Goal: Information Seeking & Learning: Learn about a topic

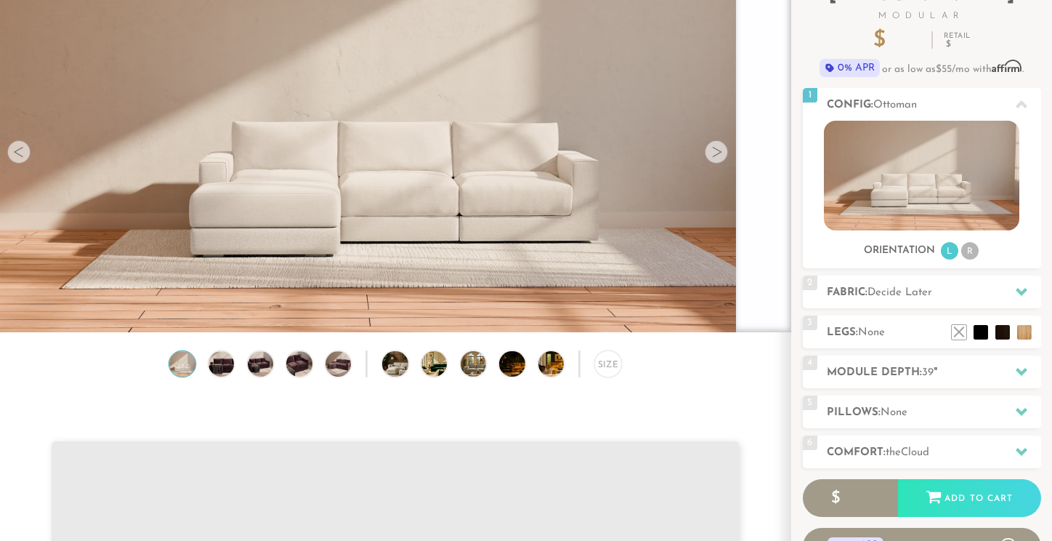
scroll to position [123, 0]
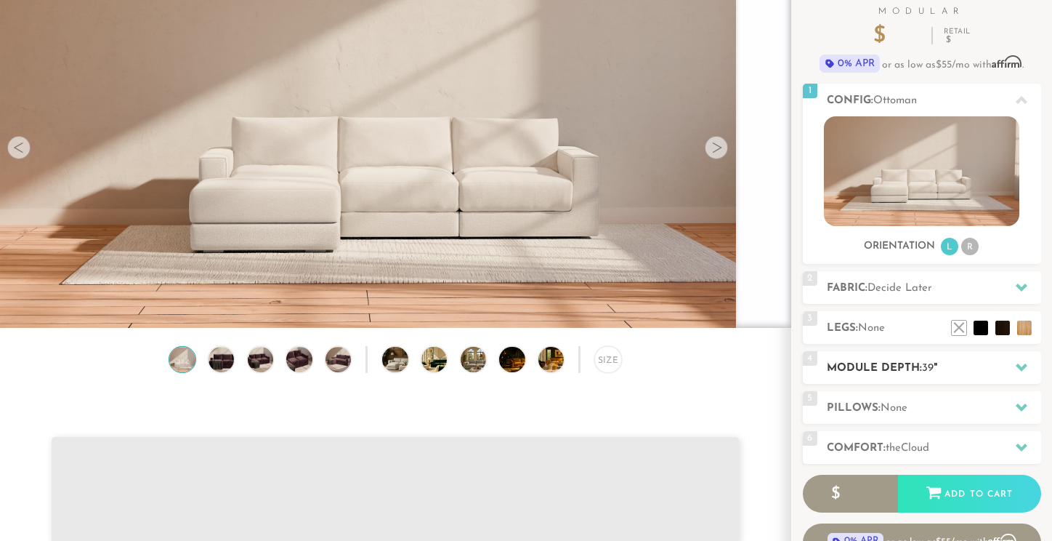
click at [918, 368] on h2 "Module Depth: 39 "" at bounding box center [934, 368] width 214 height 17
click at [872, 287] on span "Decide Later" at bounding box center [900, 288] width 65 height 11
click at [970, 243] on li "R" at bounding box center [969, 246] width 17 height 17
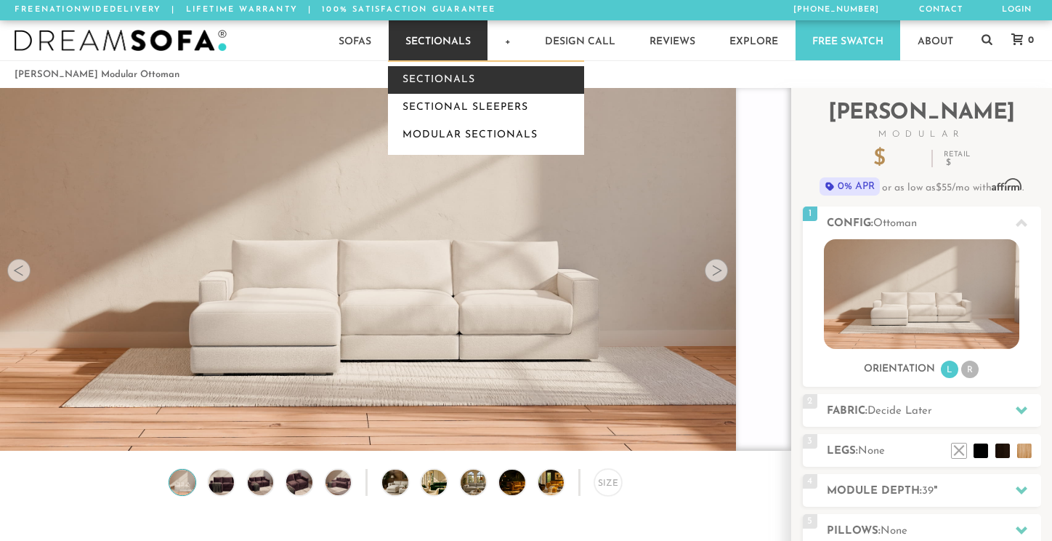
click at [424, 79] on link "Sectionals" at bounding box center [486, 80] width 196 height 28
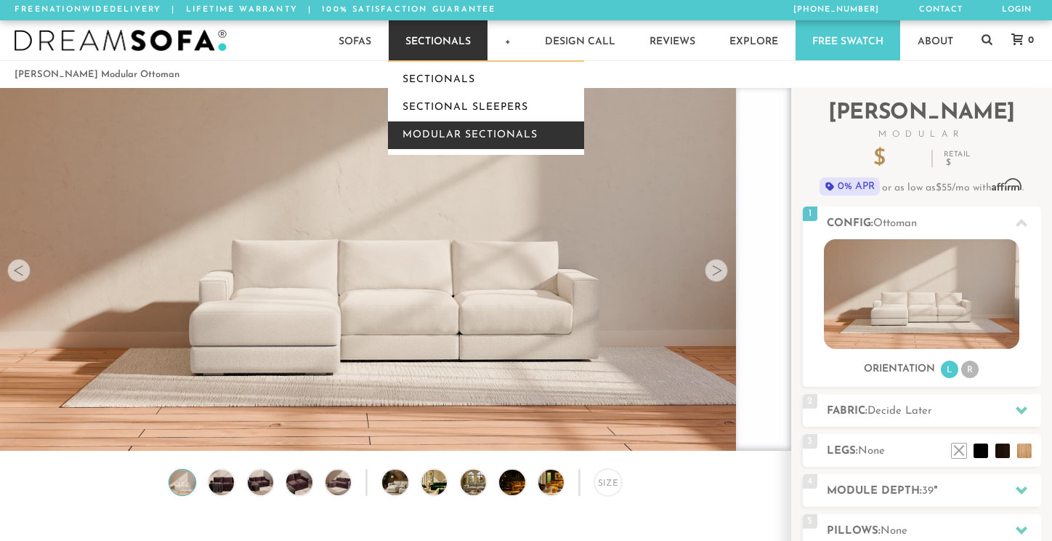
click at [423, 136] on link "Modular Sectionals" at bounding box center [486, 135] width 196 height 28
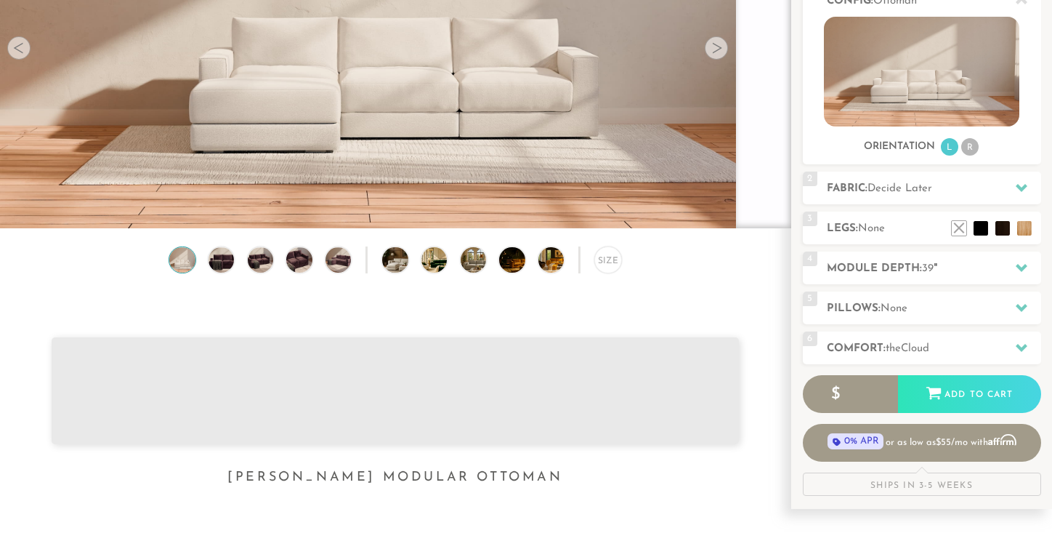
scroll to position [224, 0]
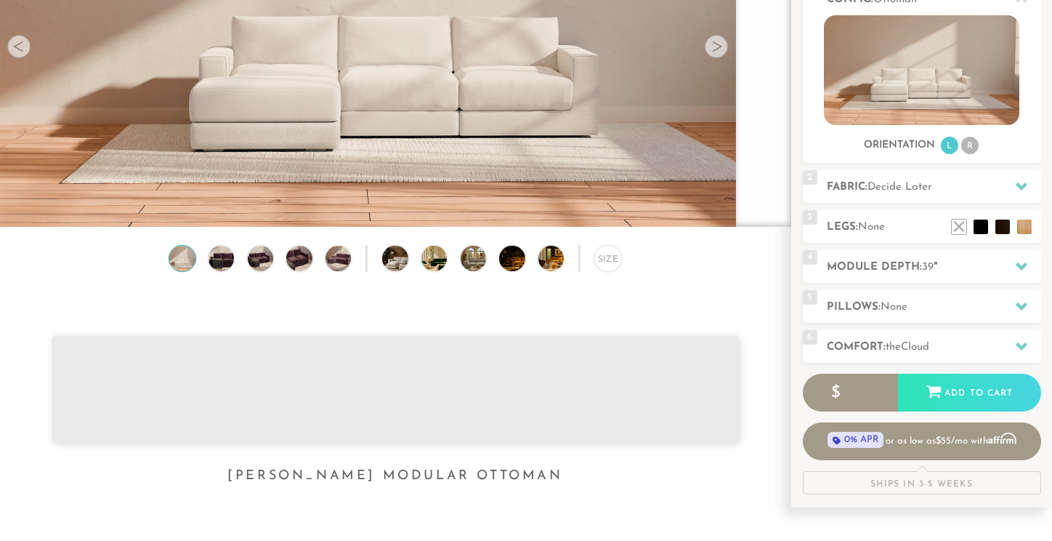
click at [328, 69] on img at bounding box center [395, 23] width 791 height 445
click at [220, 259] on img at bounding box center [221, 258] width 31 height 25
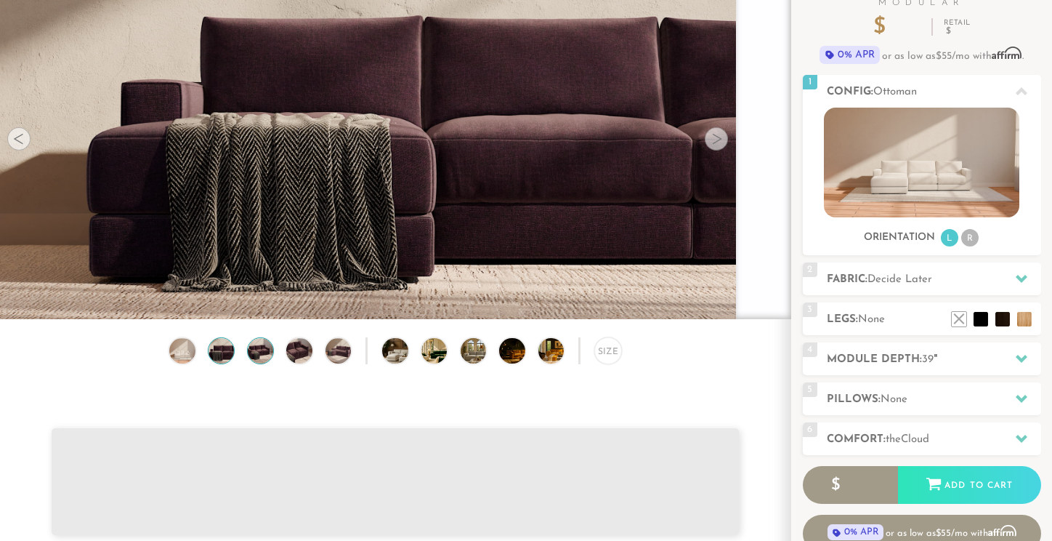
scroll to position [130, 0]
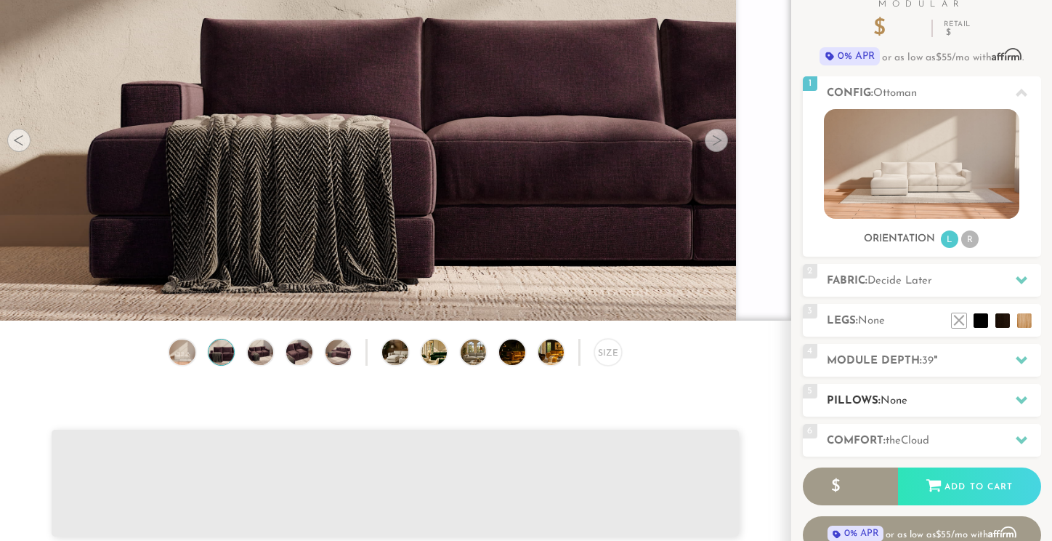
click at [878, 395] on h2 "Pillows: None" at bounding box center [934, 400] width 214 height 17
click at [889, 405] on span "None" at bounding box center [894, 400] width 27 height 11
click at [1022, 397] on icon at bounding box center [1022, 400] width 12 height 12
click at [1019, 354] on icon at bounding box center [1022, 360] width 12 height 12
click at [1019, 277] on icon at bounding box center [1022, 280] width 12 height 12
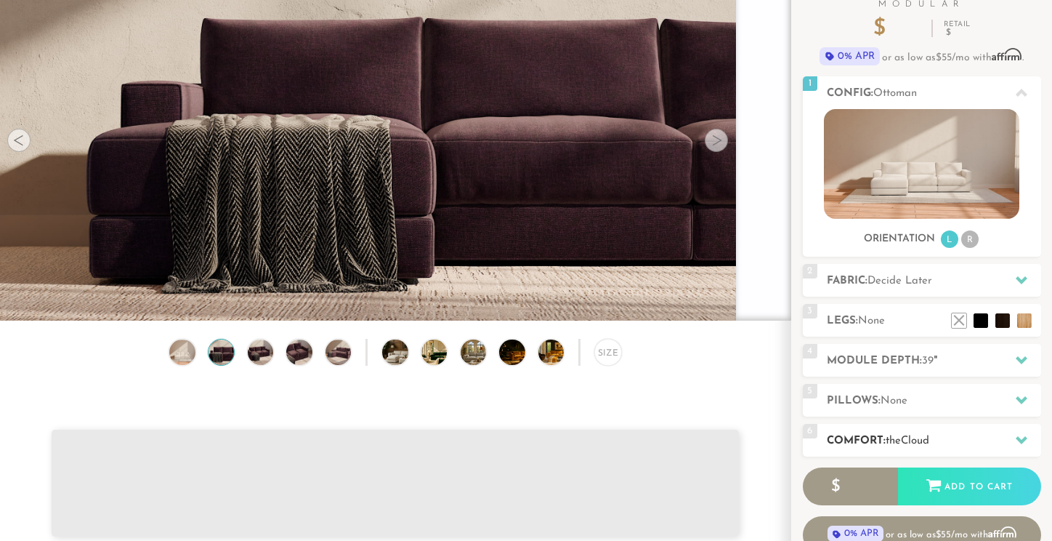
click at [1003, 437] on h2 "Comfort: the Cloud" at bounding box center [934, 440] width 214 height 17
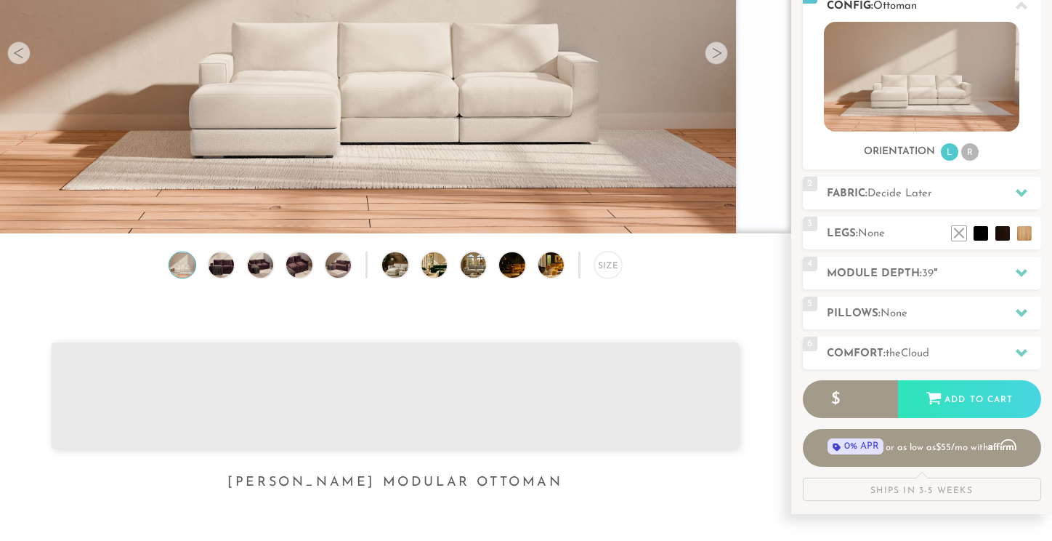
scroll to position [219, 0]
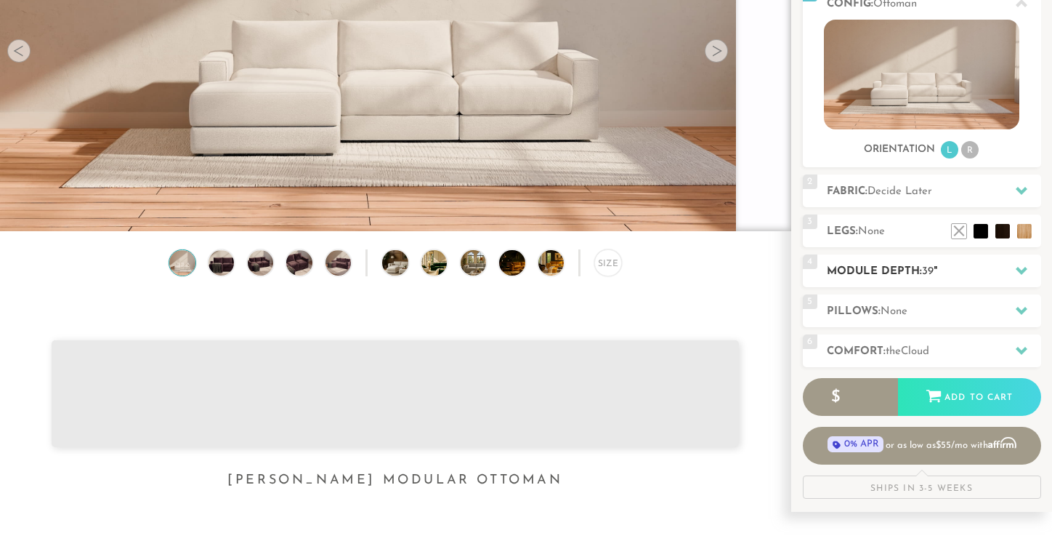
click at [889, 277] on h2 "Module Depth: 39 "" at bounding box center [934, 271] width 214 height 17
click at [897, 312] on span "None" at bounding box center [894, 311] width 27 height 11
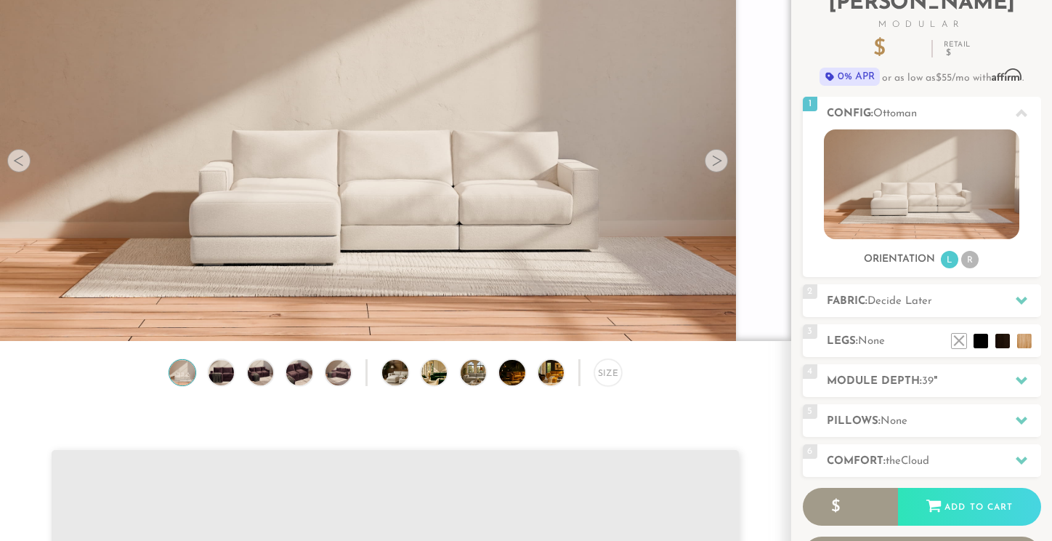
scroll to position [111, 0]
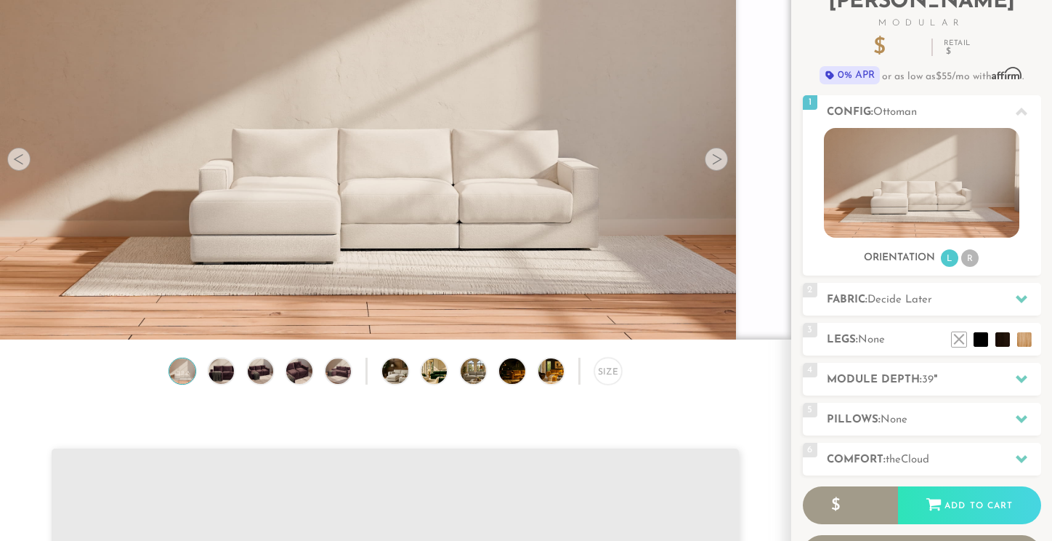
click at [722, 158] on div at bounding box center [716, 159] width 23 height 23
click at [720, 158] on div at bounding box center [716, 159] width 23 height 23
click at [469, 365] on img at bounding box center [484, 370] width 46 height 25
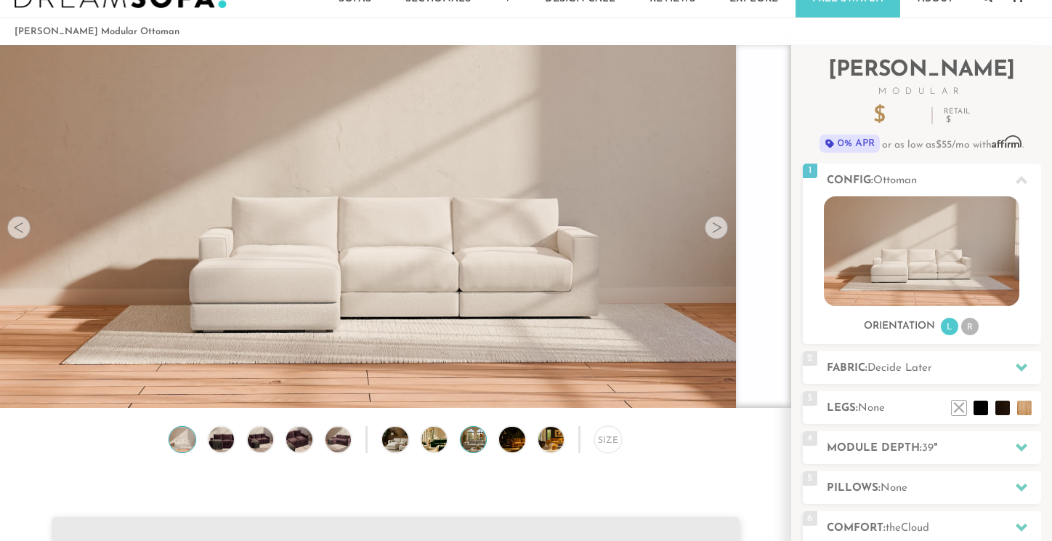
scroll to position [0, 0]
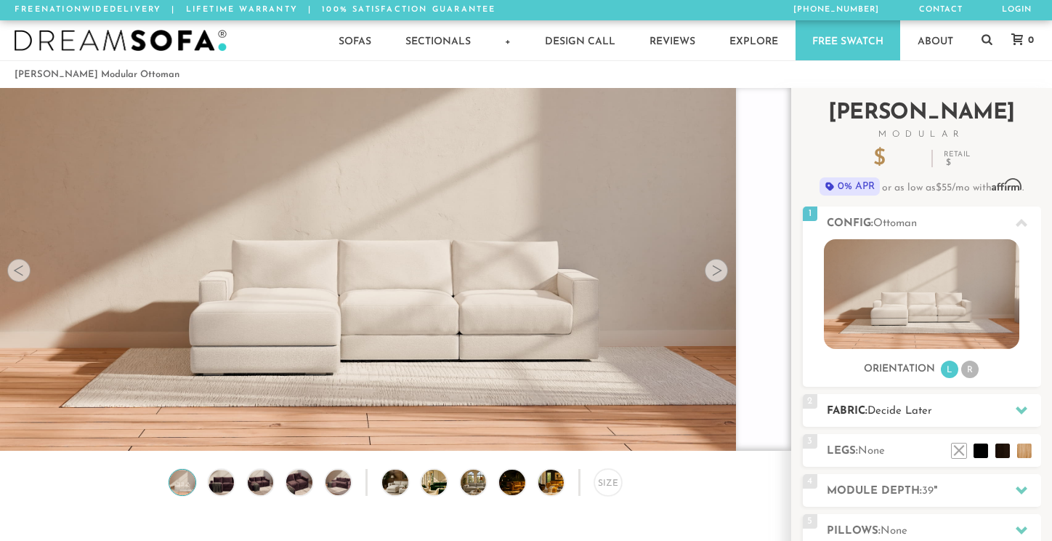
click at [855, 419] on div "2 Fabric: Decide Later" at bounding box center [922, 410] width 238 height 33
click at [855, 419] on h2 "Fabric: Decide Later" at bounding box center [934, 411] width 214 height 17
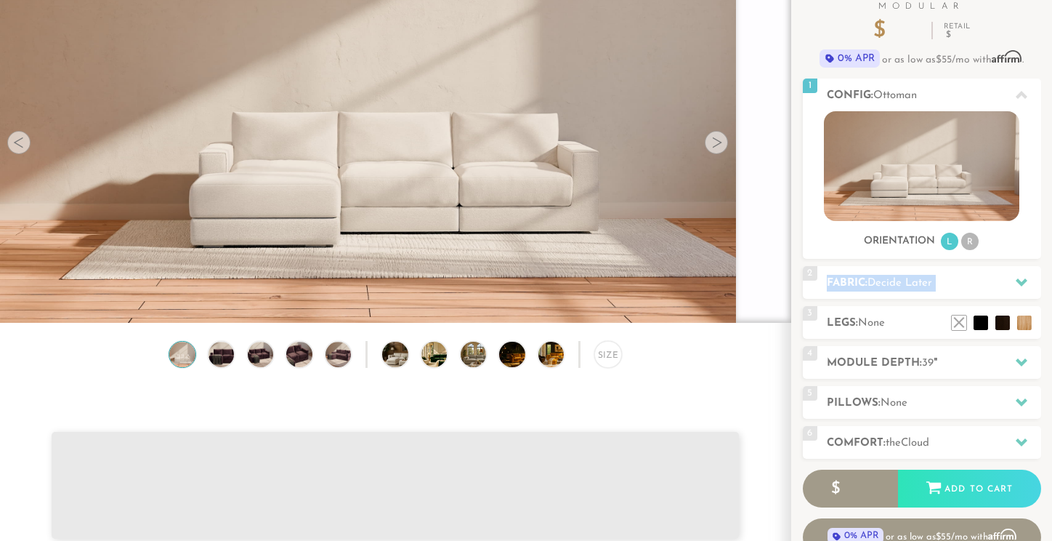
scroll to position [233, 0]
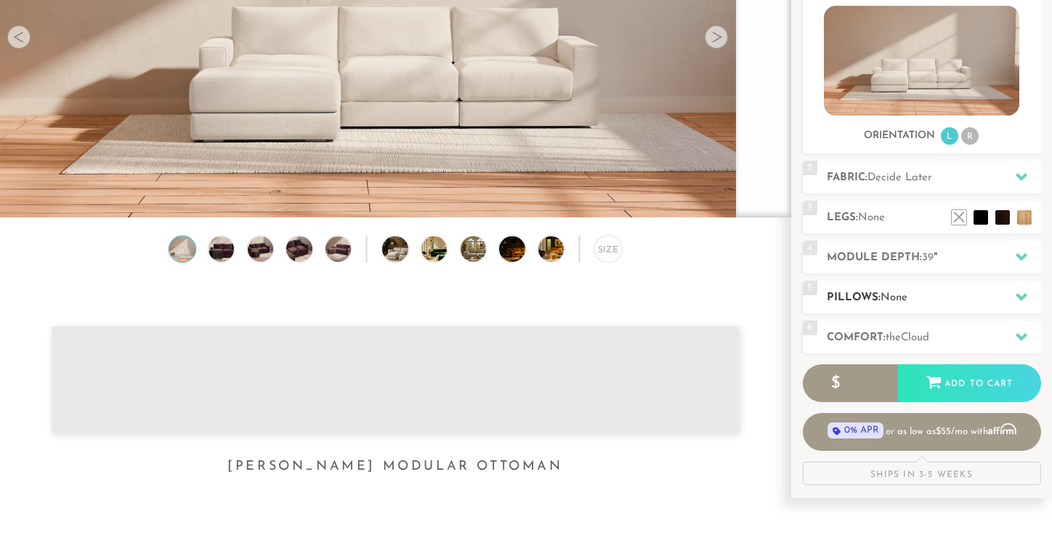
click at [862, 308] on div "5 Pillows: None" at bounding box center [922, 296] width 238 height 33
click at [860, 308] on div "5 Pillows: None" at bounding box center [922, 296] width 238 height 33
click at [597, 256] on div "Size" at bounding box center [607, 248] width 27 height 27
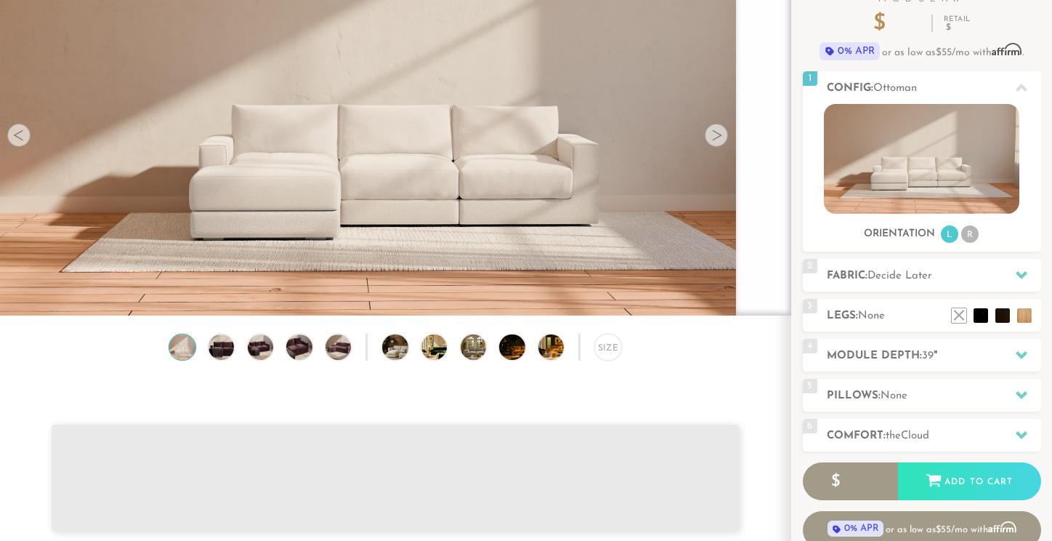
scroll to position [137, 0]
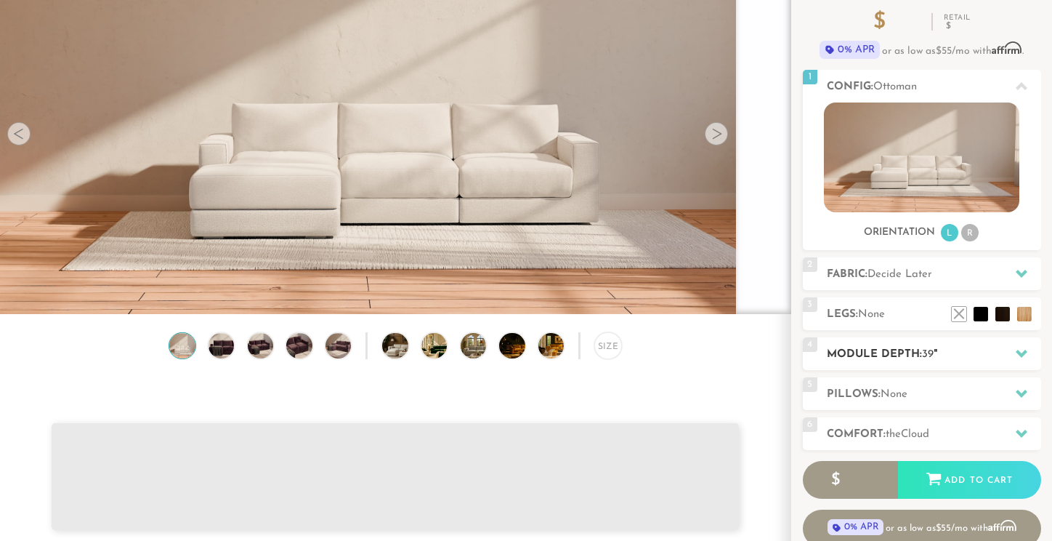
click at [873, 358] on h2 "Module Depth: 39 "" at bounding box center [934, 354] width 214 height 17
click at [872, 395] on h2 "Pillows: None" at bounding box center [934, 394] width 214 height 17
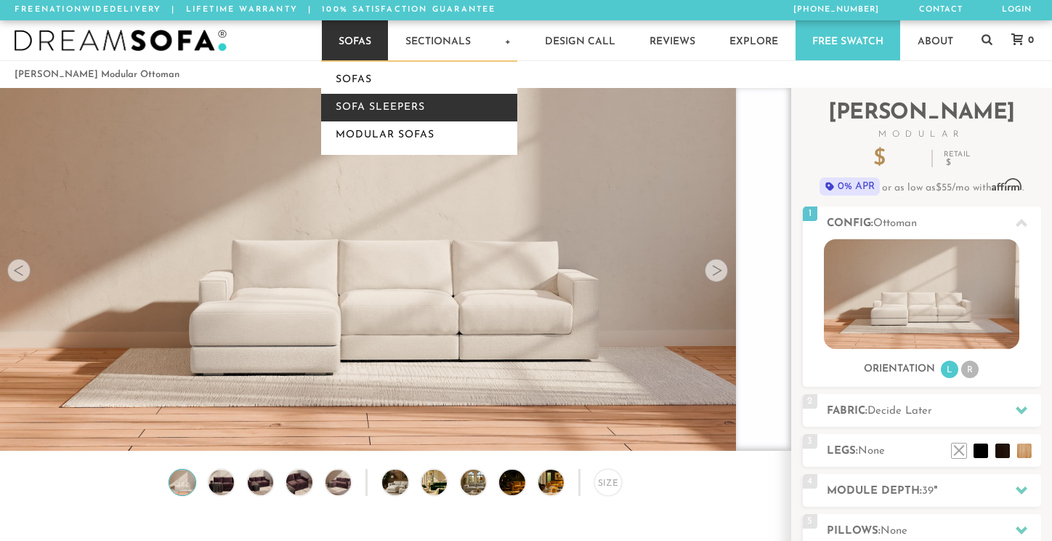
click at [360, 104] on link "Sofa Sleepers" at bounding box center [419, 108] width 196 height 28
